Goal: Task Accomplishment & Management: Complete application form

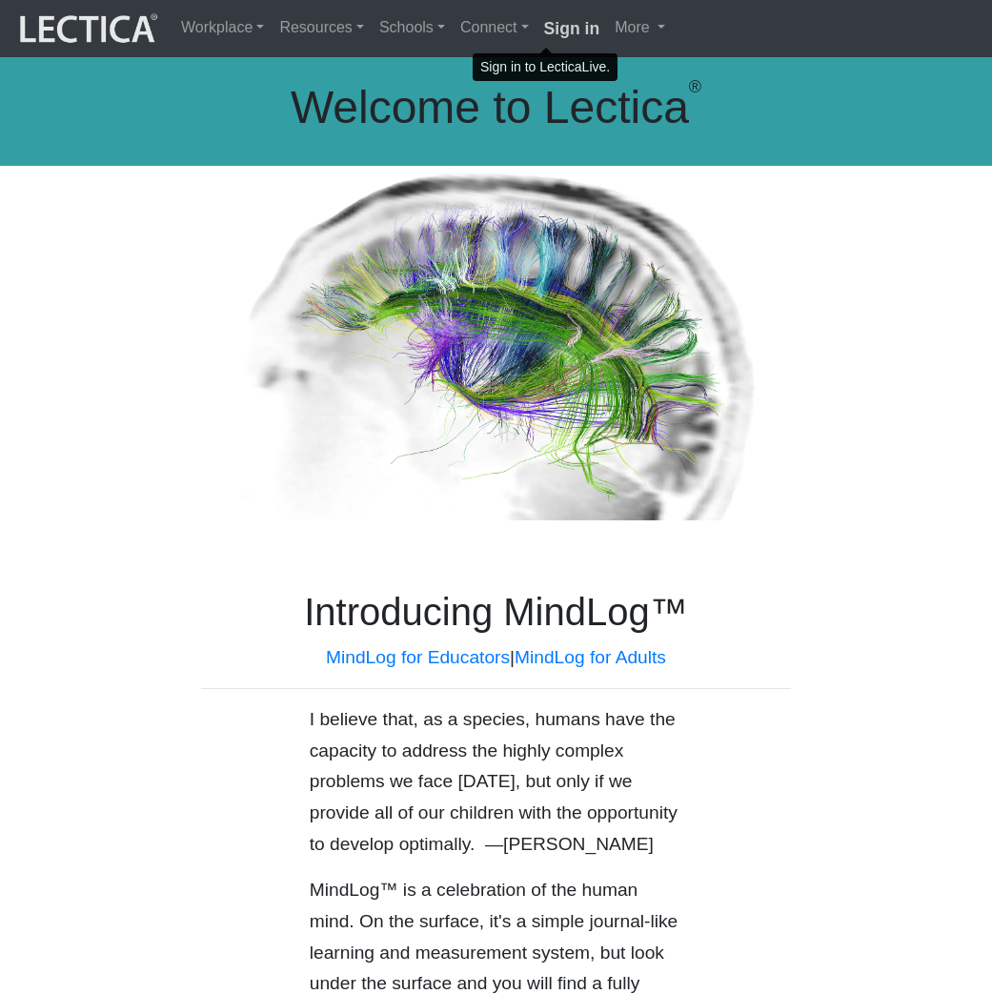
click at [544, 23] on strong "Sign in" at bounding box center [572, 28] width 56 height 19
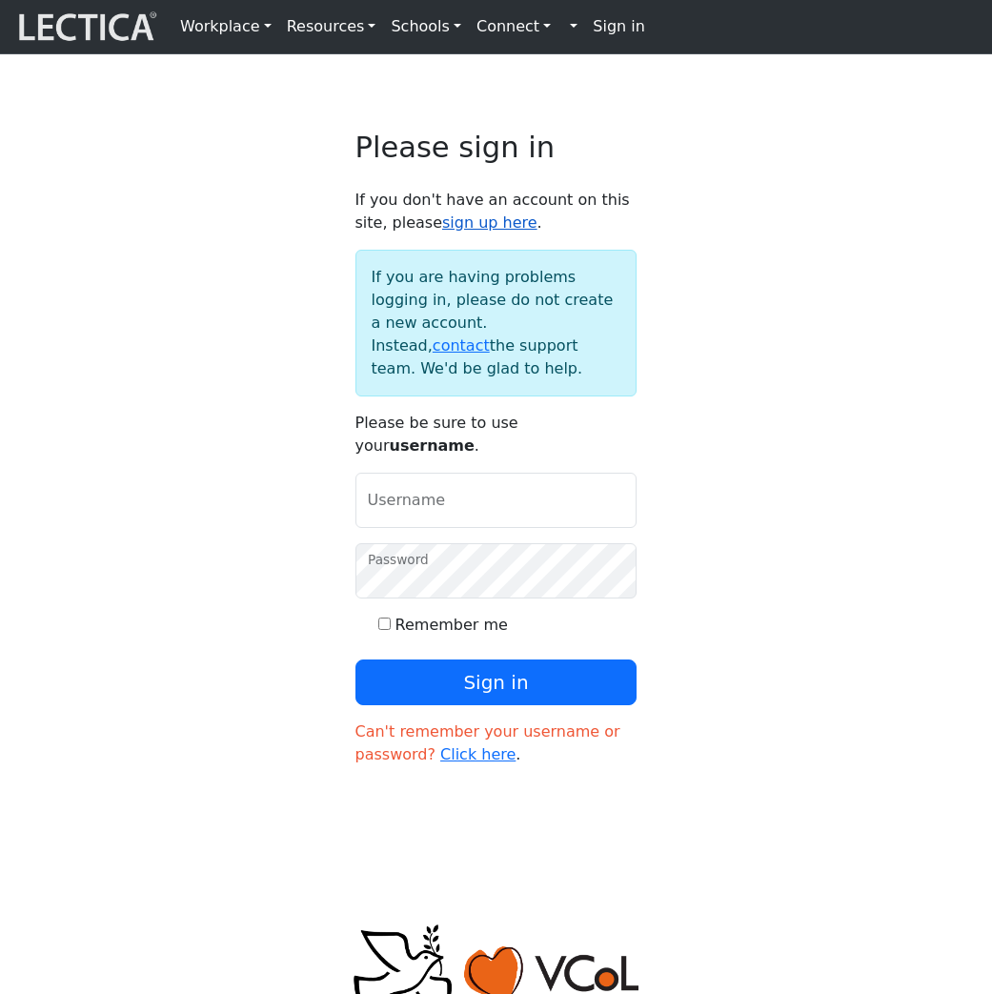
click at [457, 232] on link "sign up here" at bounding box center [489, 222] width 95 height 18
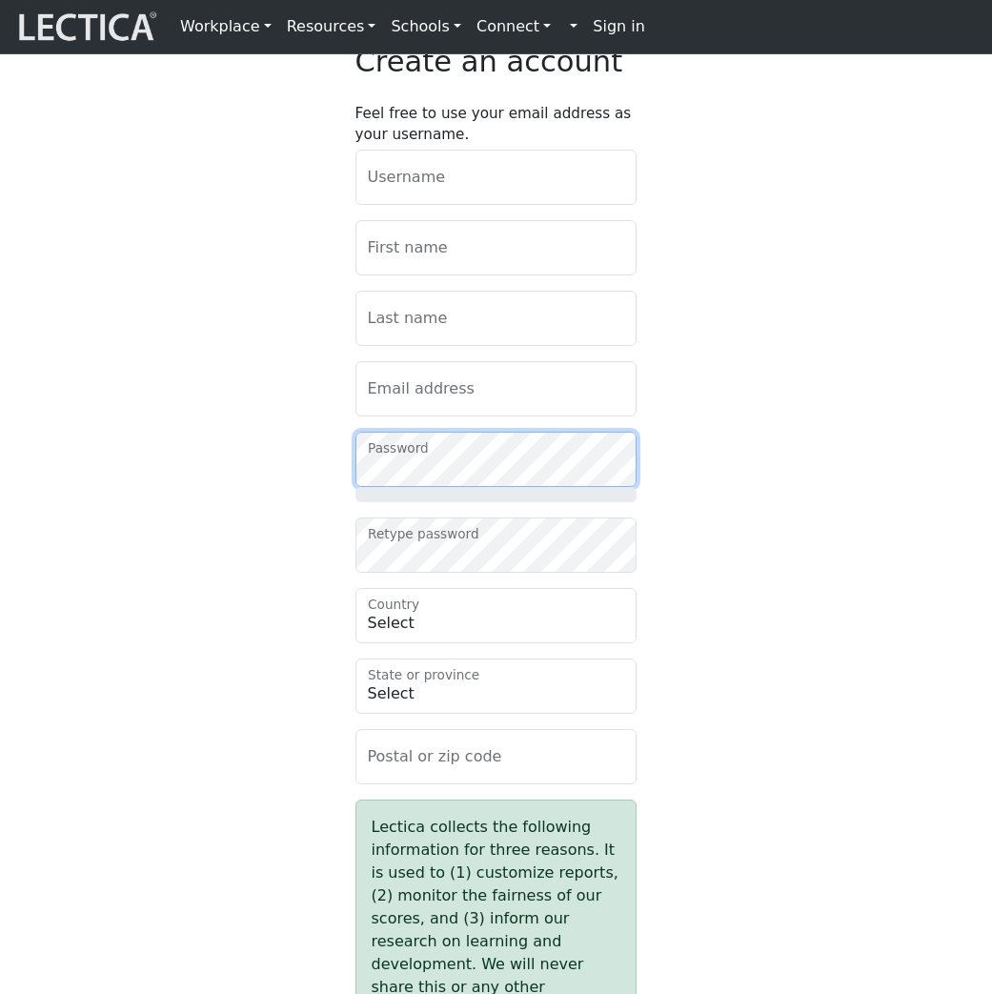
scroll to position [101, 0]
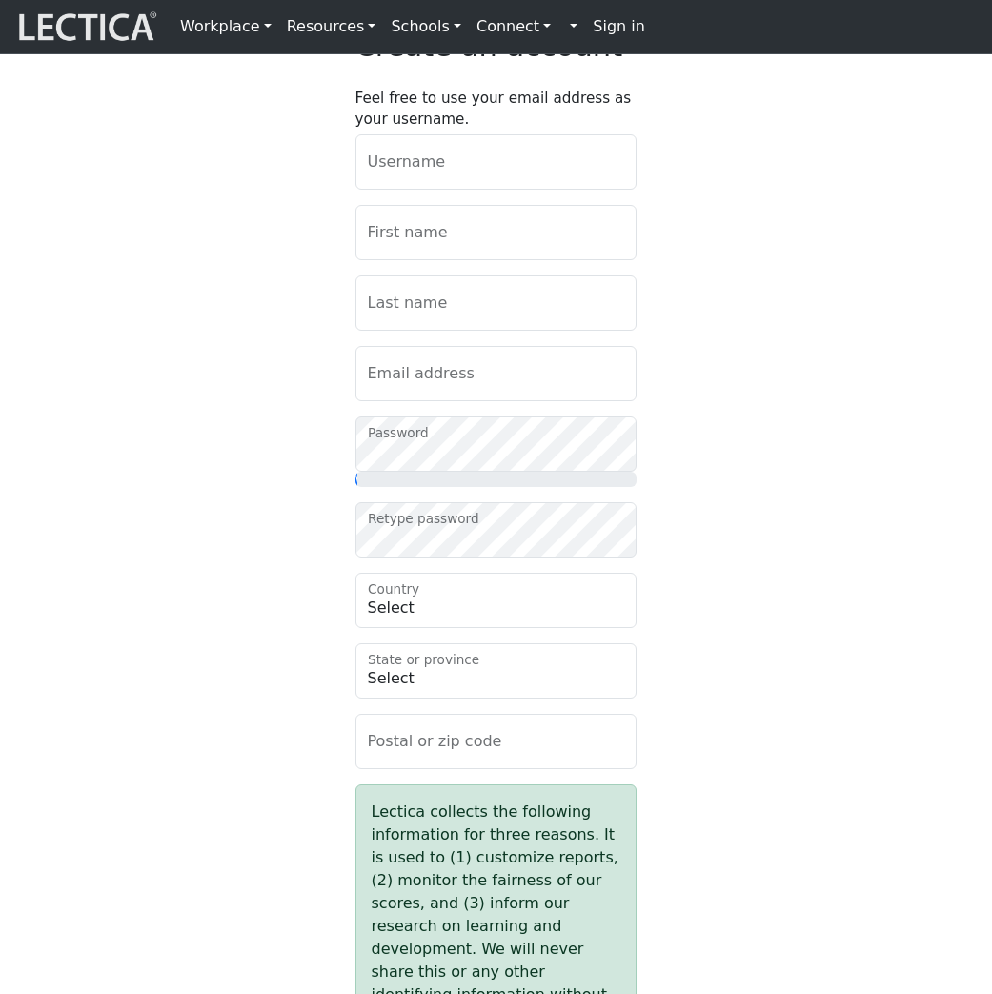
click at [750, 714] on div "Create an account Feel free to use your email address as your username. Usernam…" at bounding box center [496, 946] width 915 height 1832
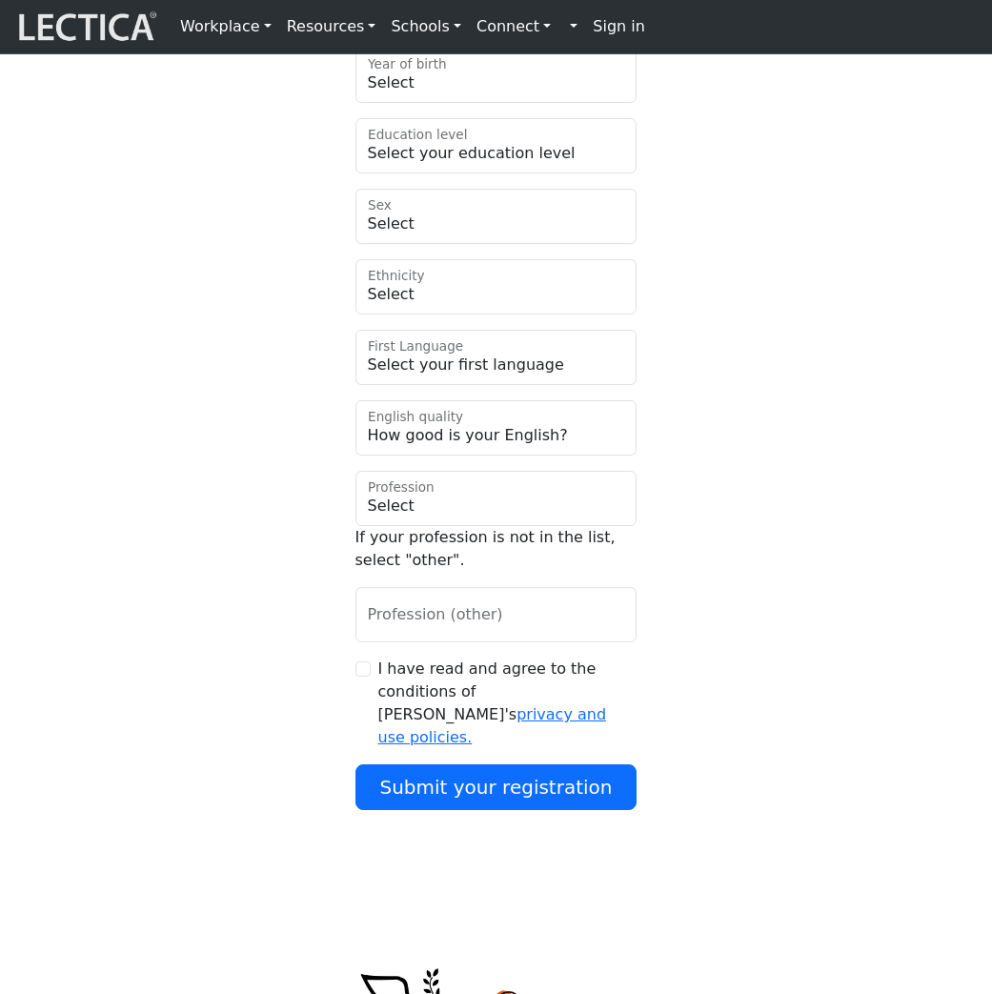
scroll to position [1150, 0]
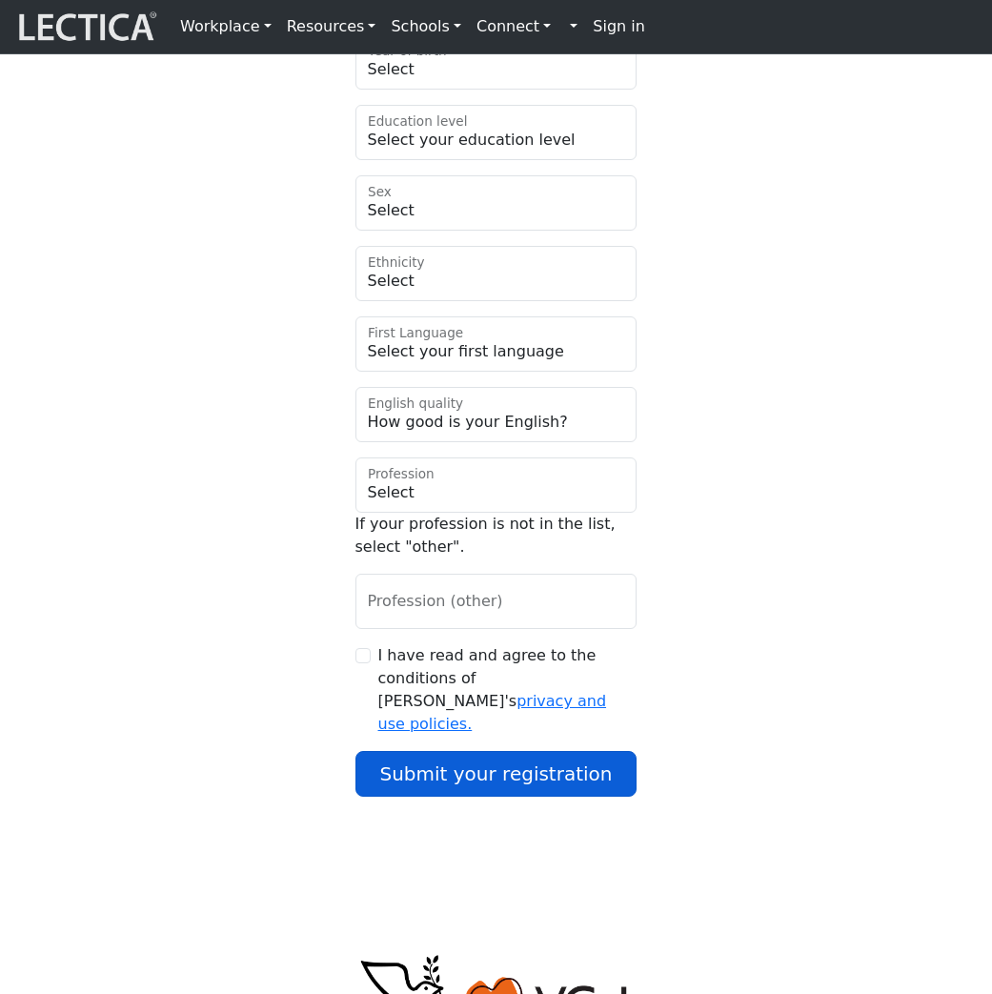
click at [502, 797] on button "Submit your registration" at bounding box center [496, 774] width 282 height 46
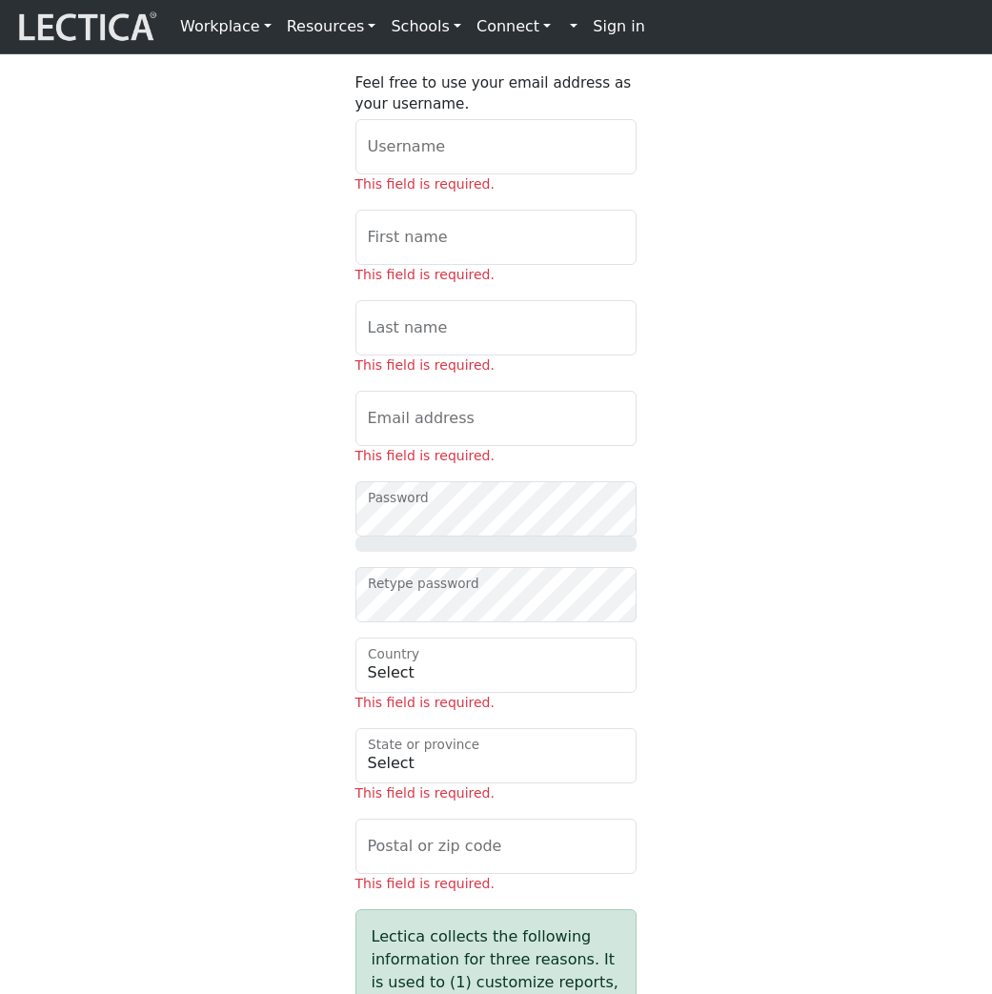
scroll to position [138, 0]
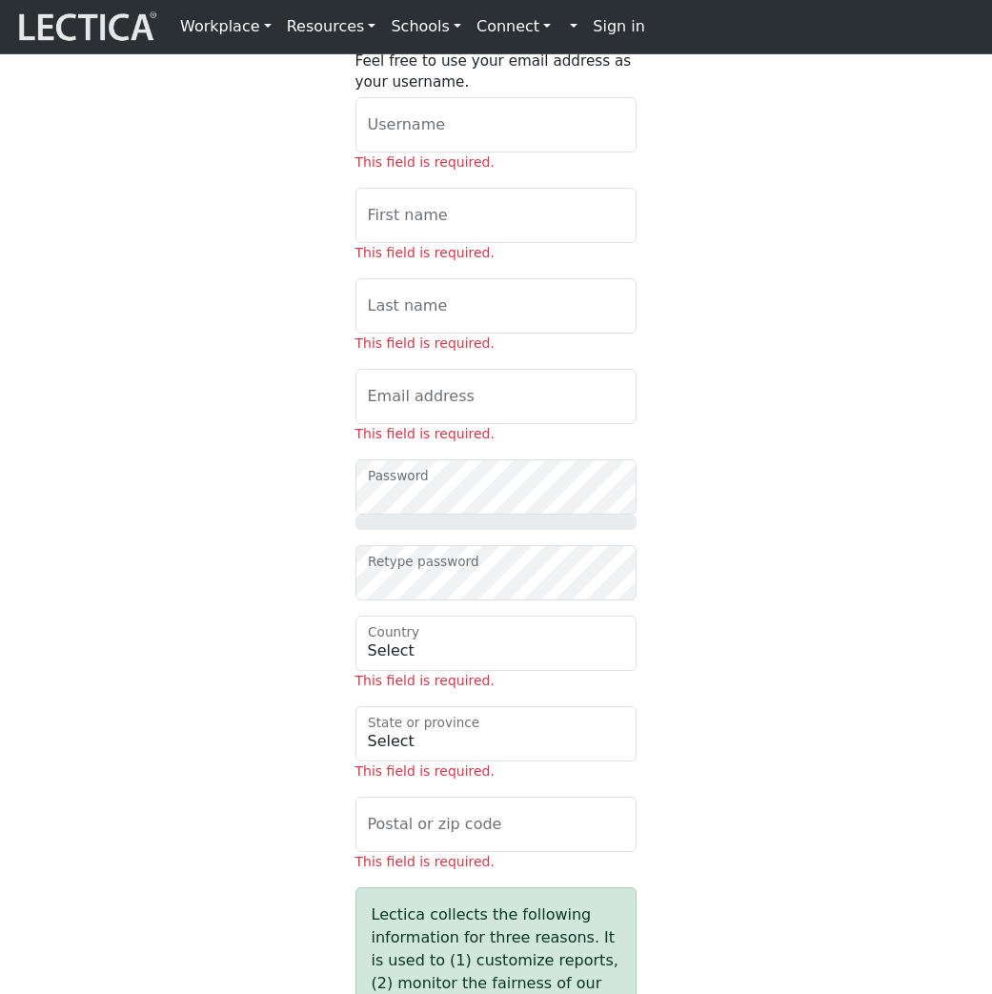
click at [602, 27] on link "Sign in" at bounding box center [619, 27] width 68 height 38
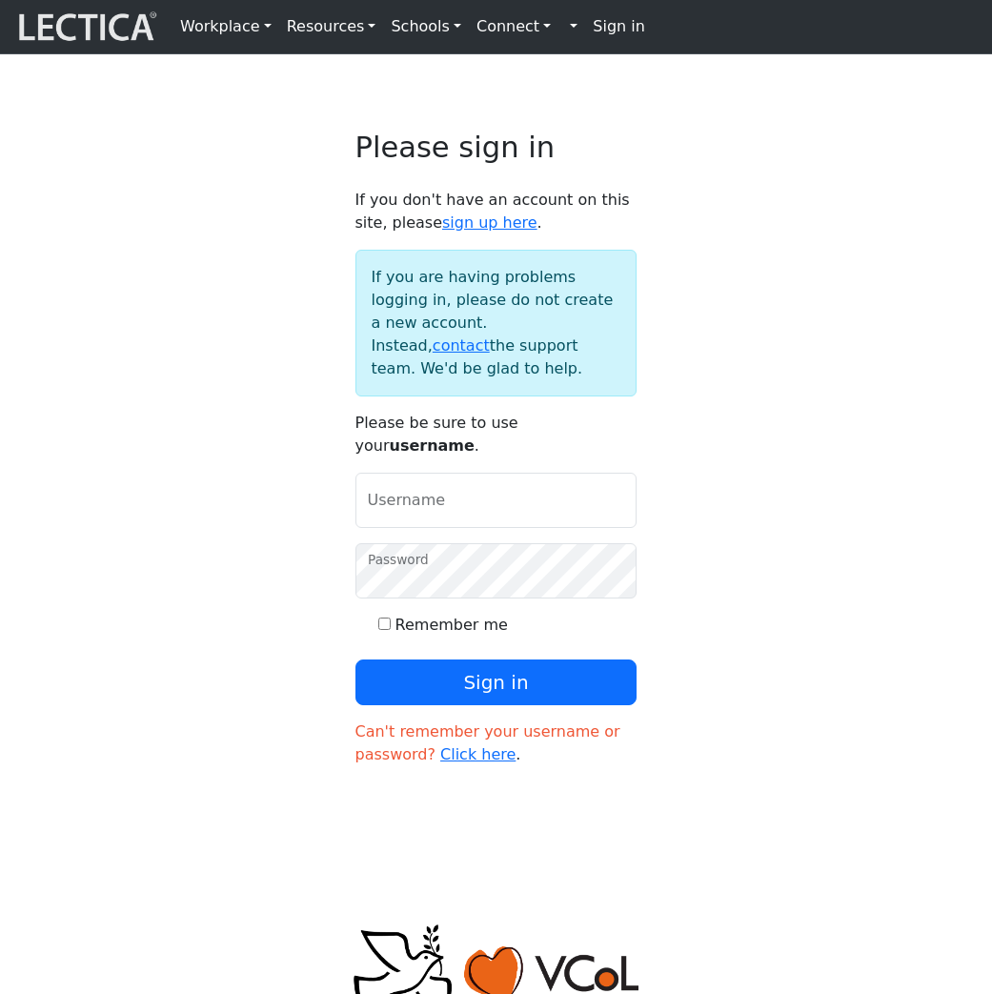
type input "amcorreia"
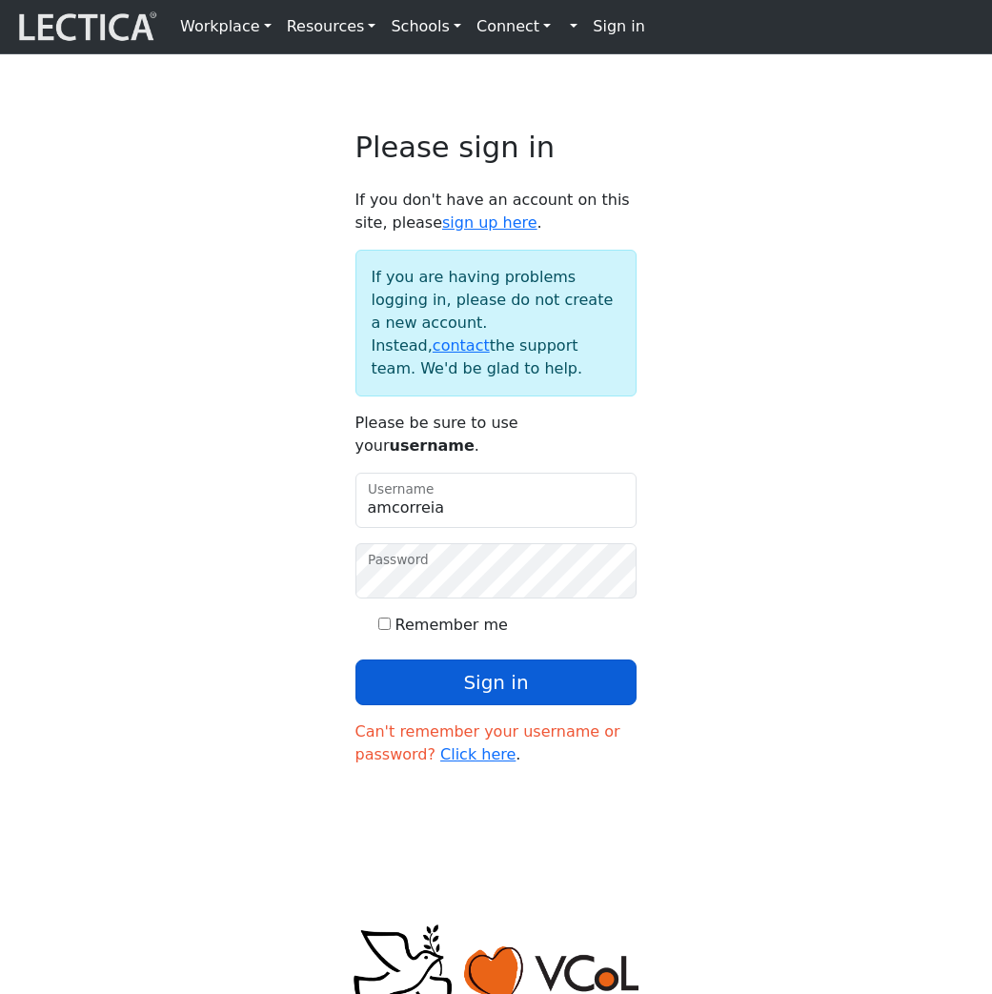
click at [477, 705] on button "Sign in" at bounding box center [496, 683] width 282 height 46
